Goal: Information Seeking & Learning: Learn about a topic

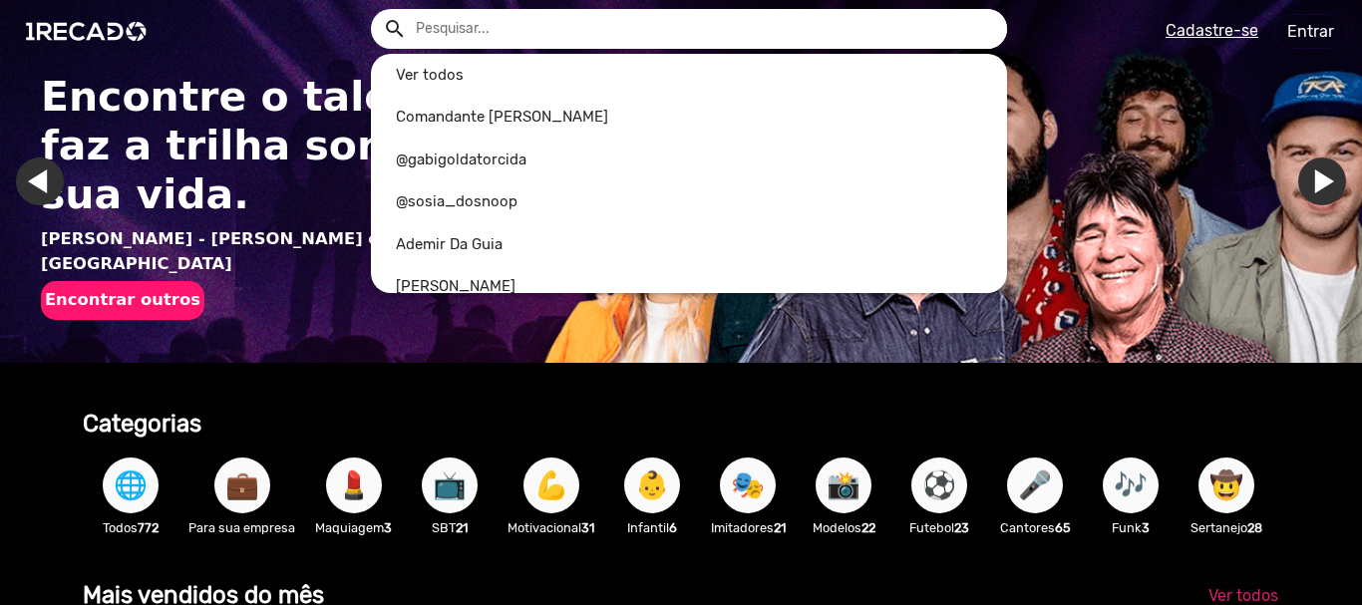
click at [581, 36] on input "text" at bounding box center [704, 29] width 606 height 40
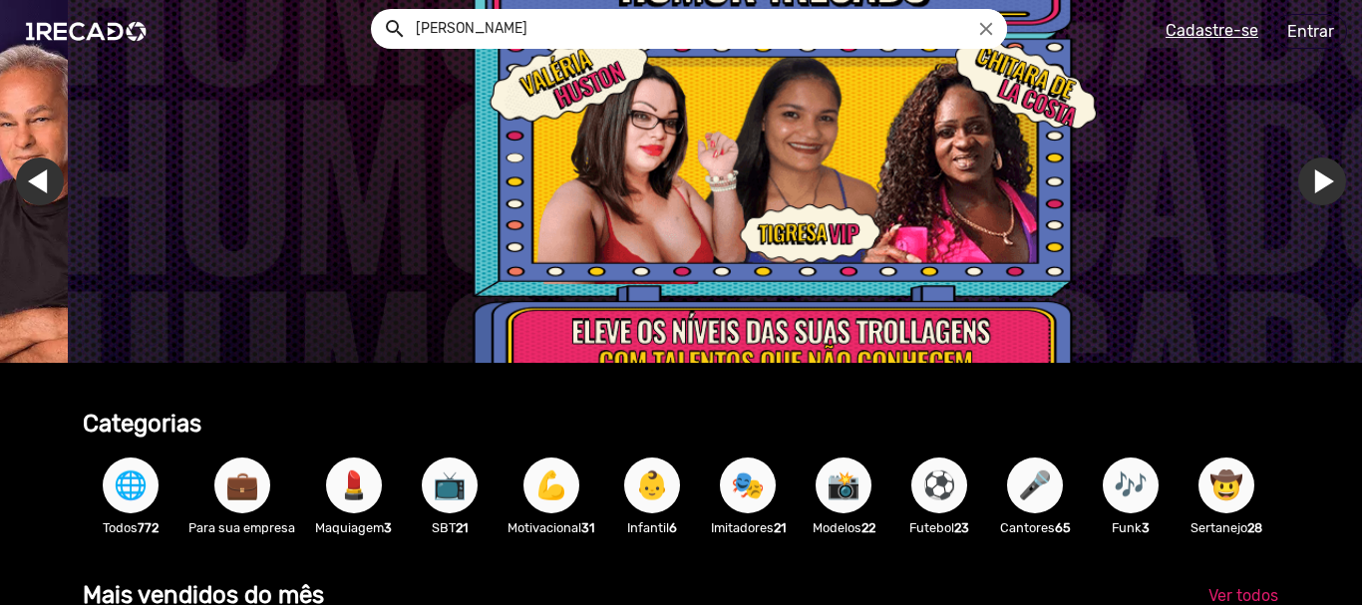
scroll to position [0, 4040]
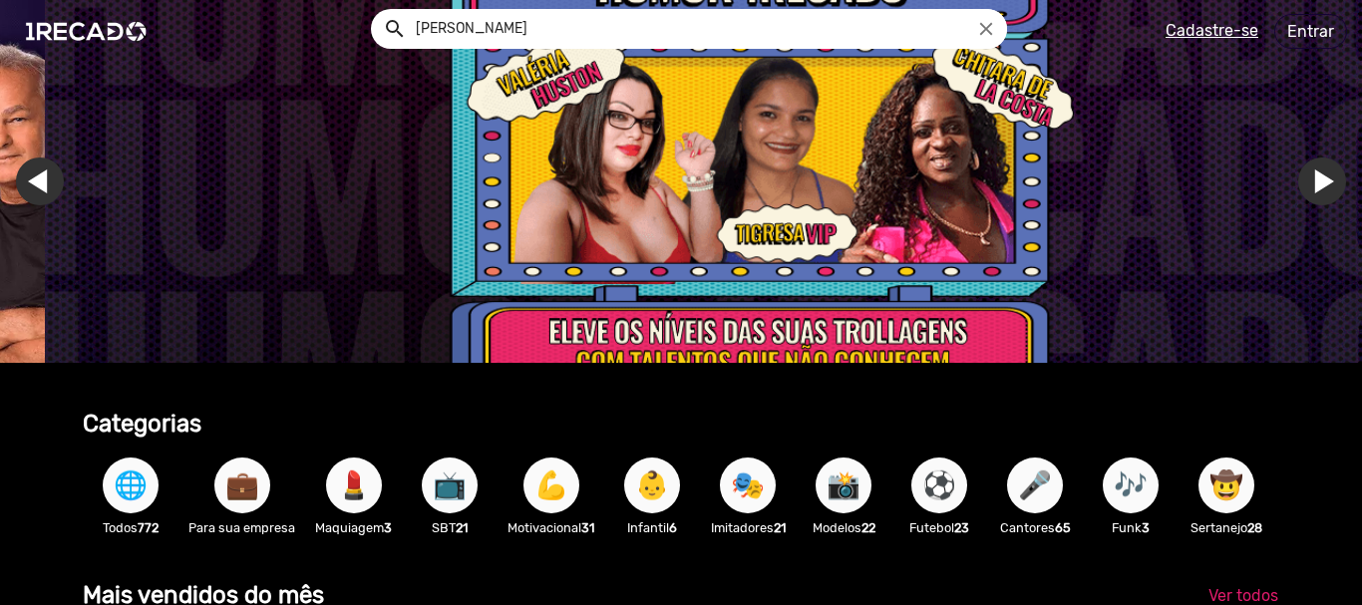
type input "[PERSON_NAME]"
click at [376, 10] on button "search" at bounding box center [393, 27] width 35 height 35
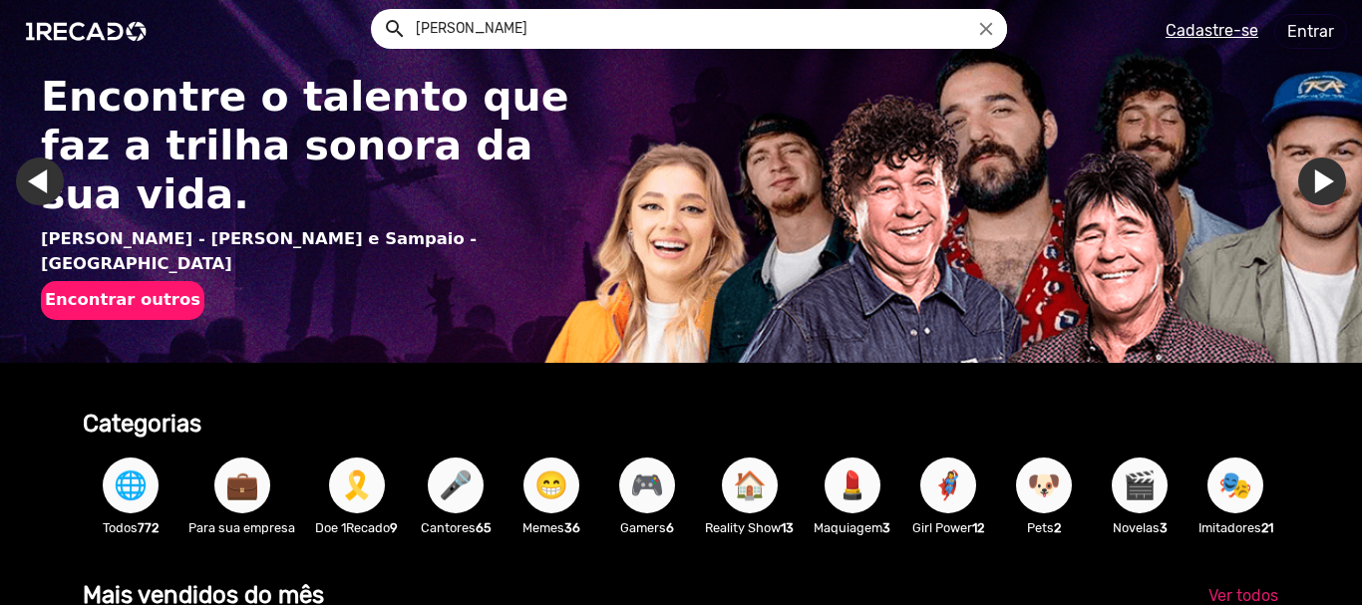
click at [1308, 175] on link "Ir para o próximo slide" at bounding box center [1322, 181] width 48 height 48
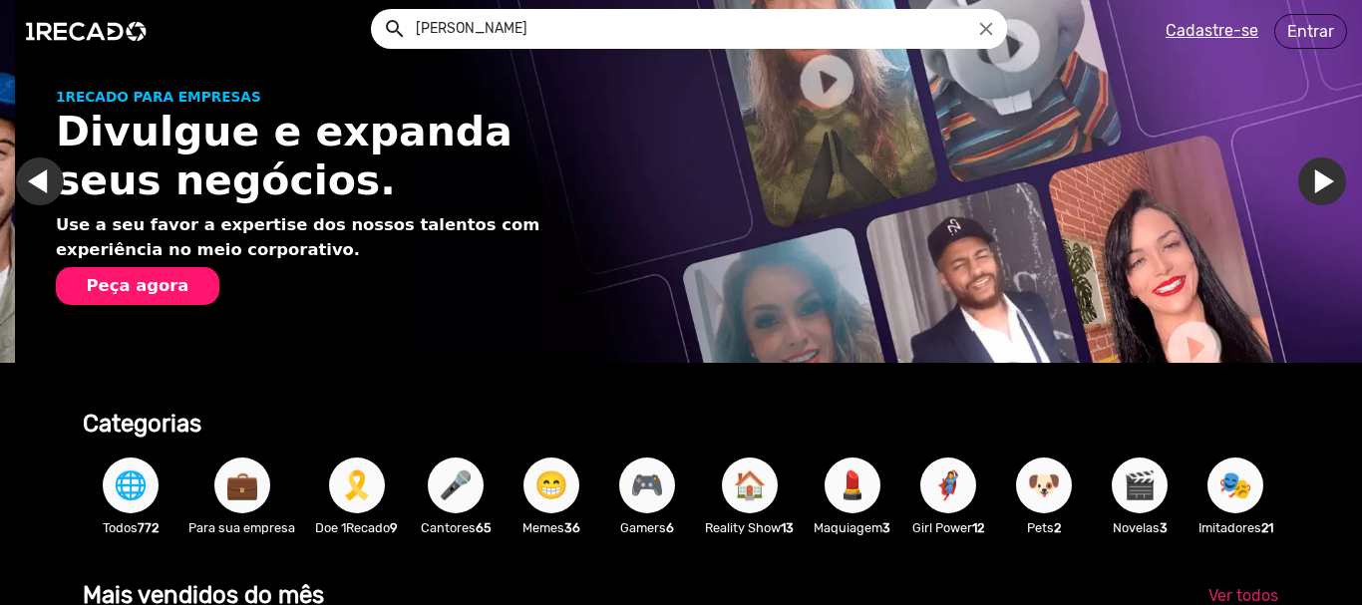
click at [1313, 175] on link "Ir para o próximo slide" at bounding box center [1337, 181] width 48 height 48
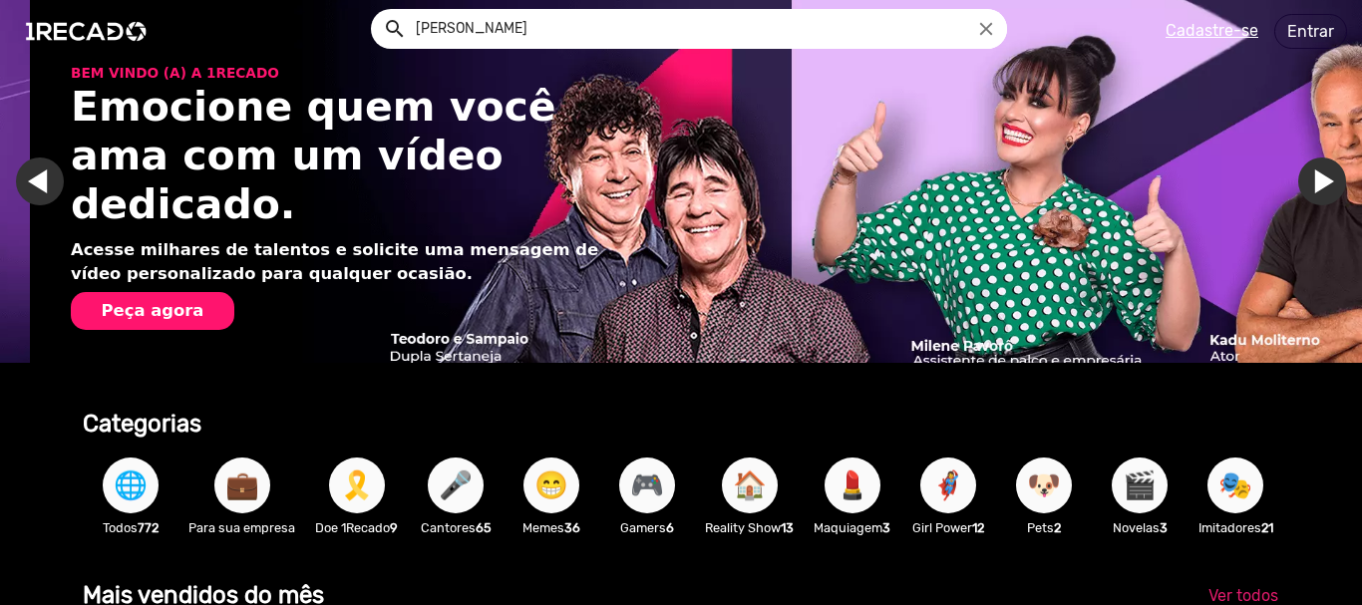
click at [1328, 175] on link "Ir para o próximo slide" at bounding box center [1352, 181] width 48 height 48
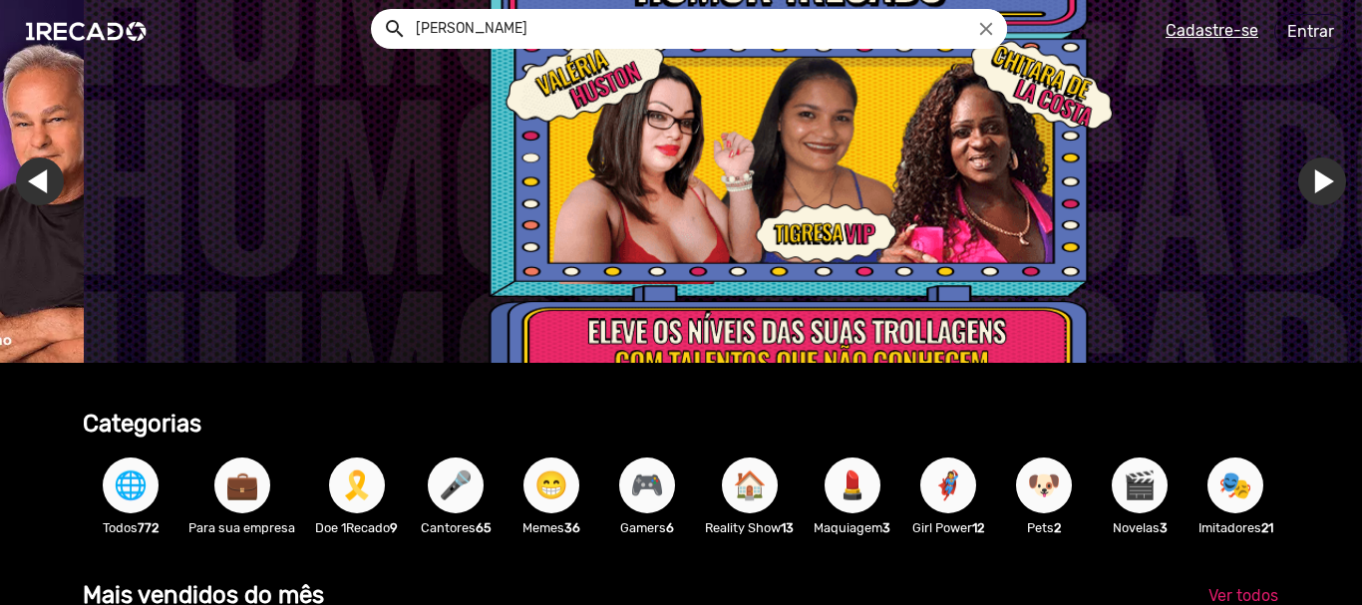
scroll to position [0, 4040]
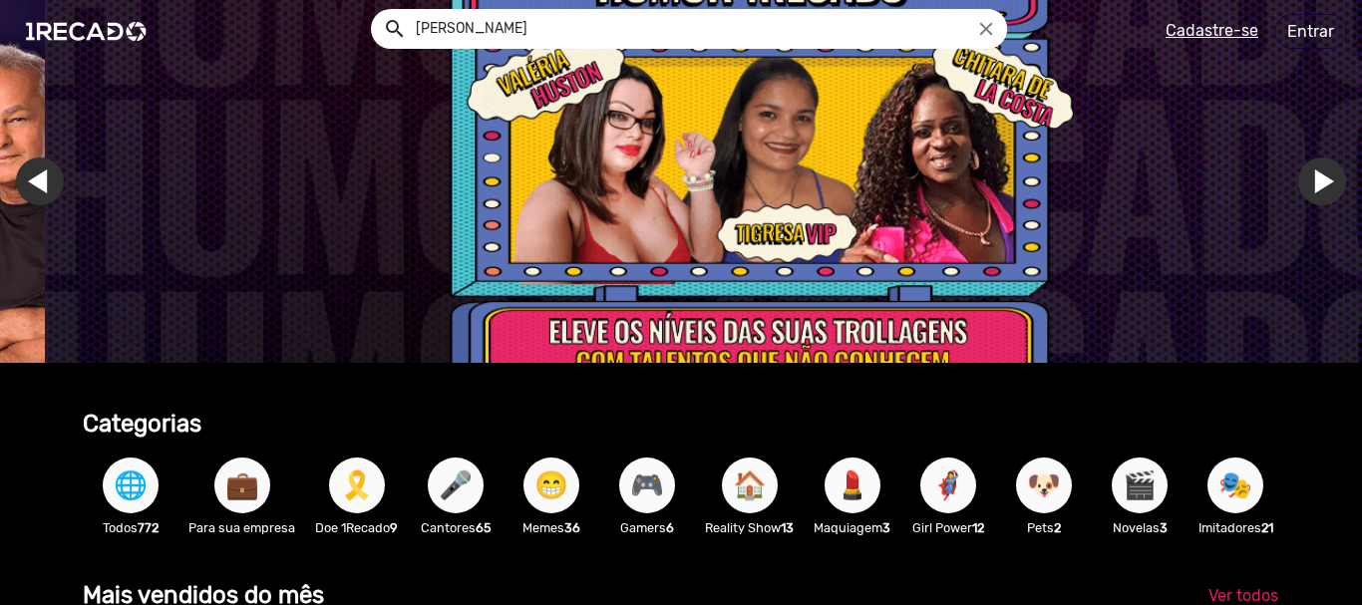
click at [528, 248] on img "Gallery" at bounding box center [726, 181] width 1362 height 363
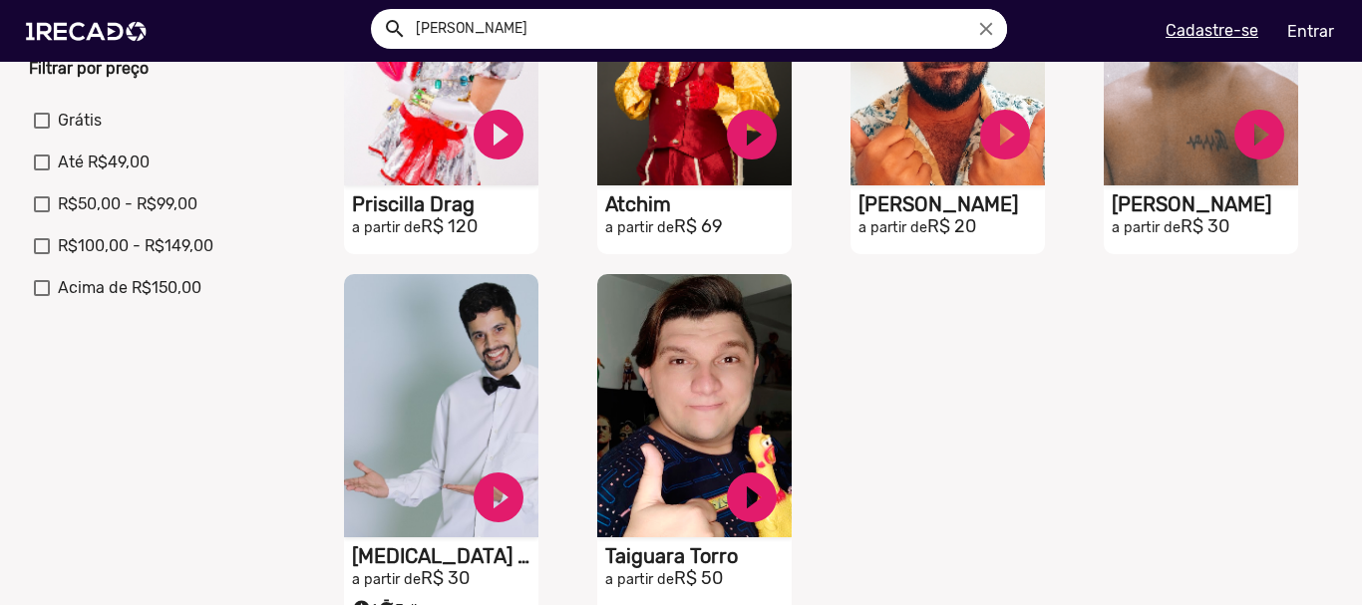
scroll to position [698, 0]
